Goal: Transaction & Acquisition: Purchase product/service

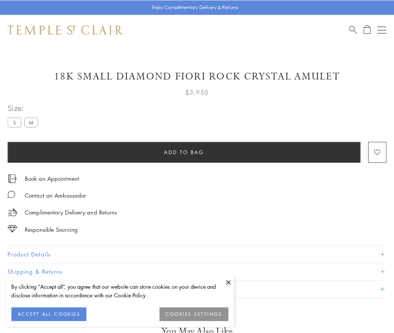
scroll to position [38, 0]
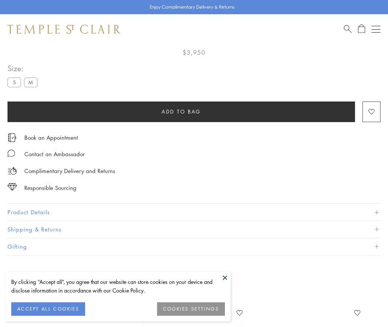
click at [181, 111] on span "Add to bag" at bounding box center [181, 112] width 39 height 8
